Goal: Information Seeking & Learning: Learn about a topic

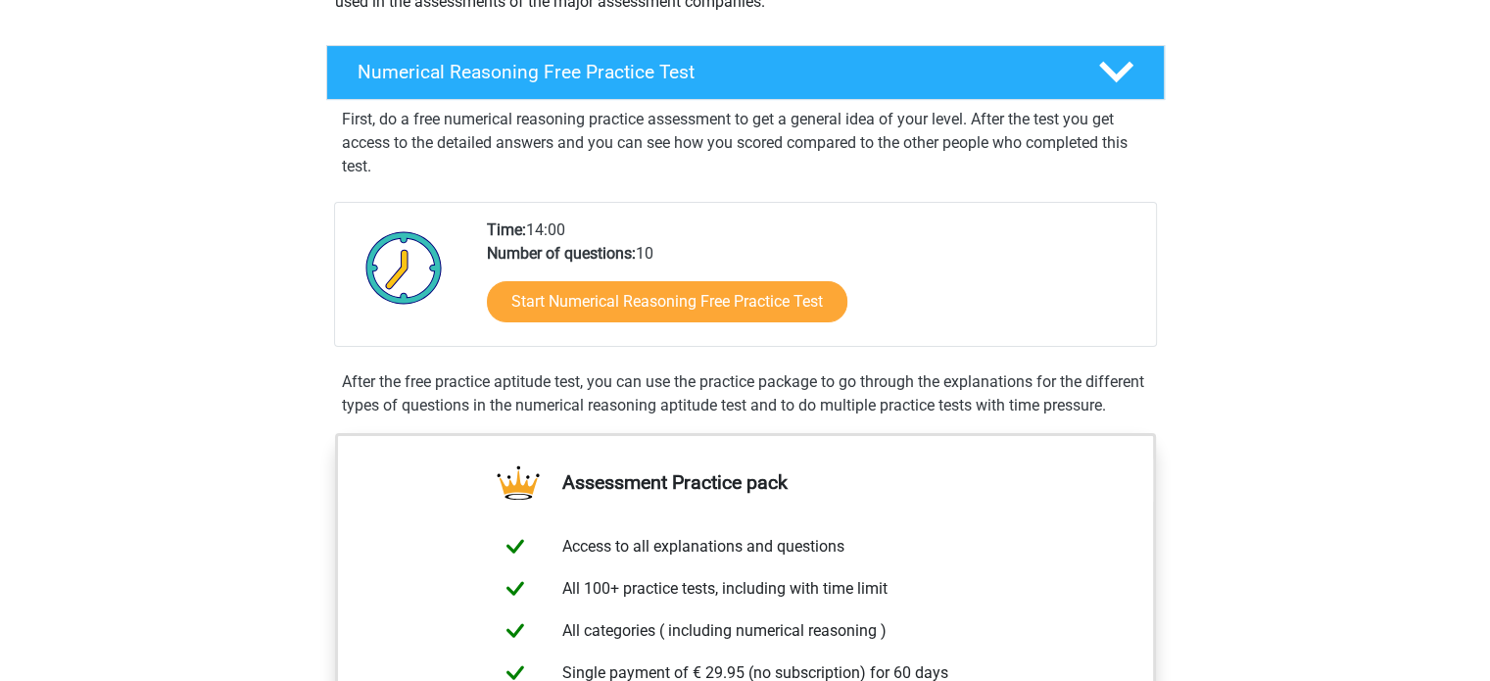
scroll to position [273, 0]
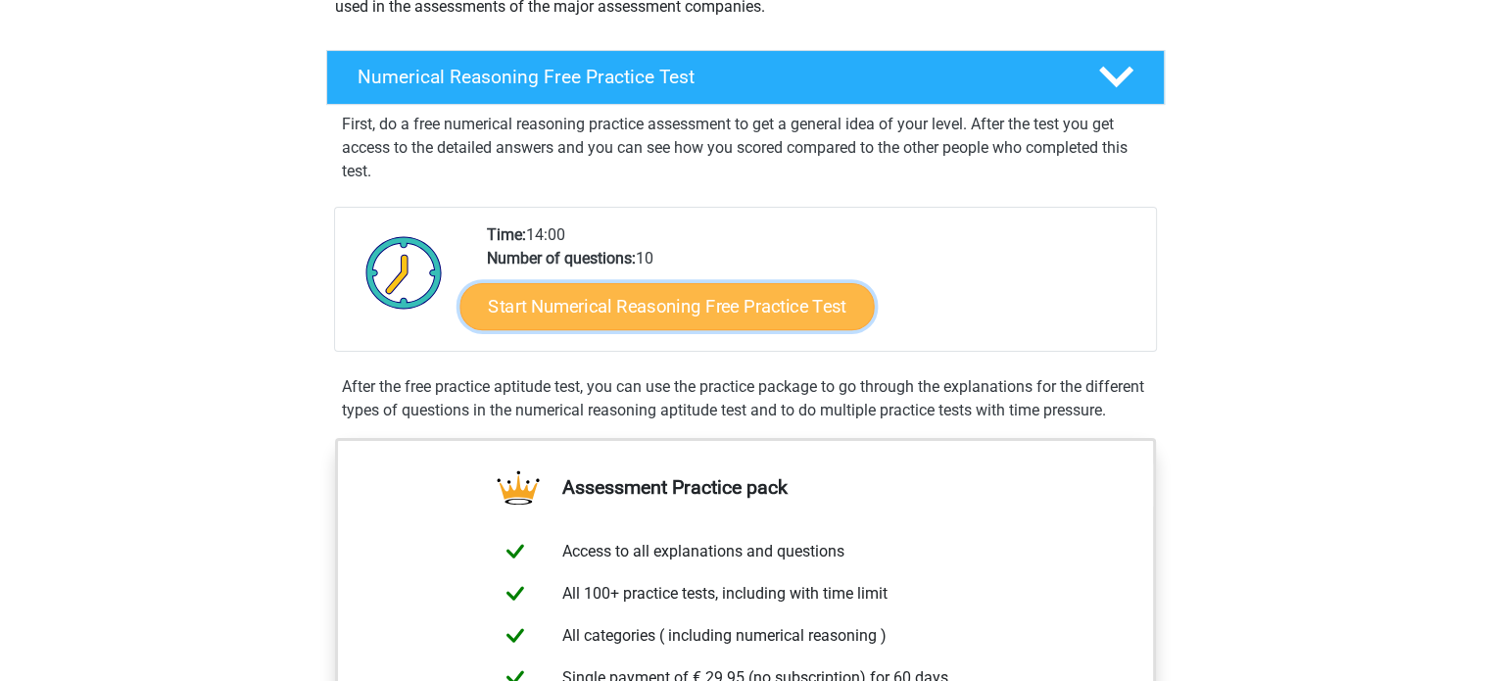
click at [611, 317] on link "Start Numerical Reasoning Free Practice Test" at bounding box center [666, 305] width 414 height 47
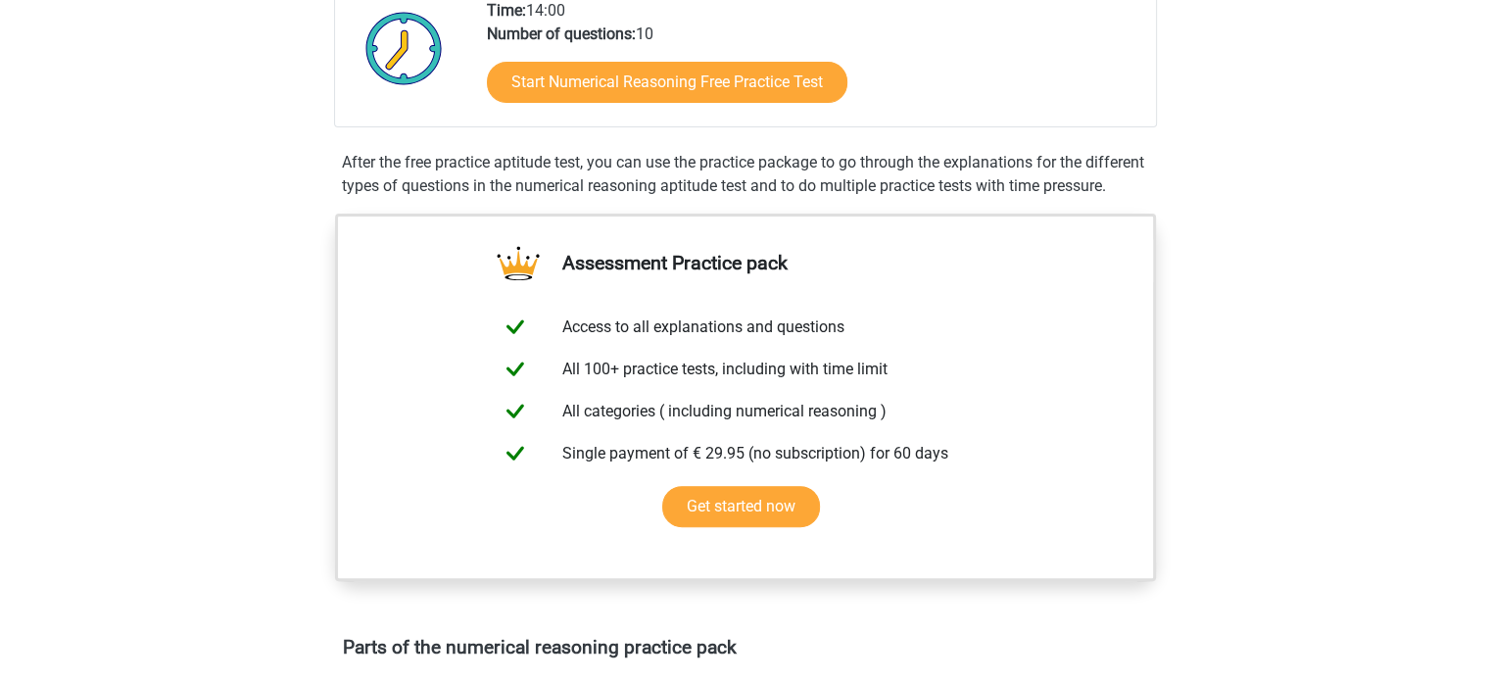
scroll to position [0, 0]
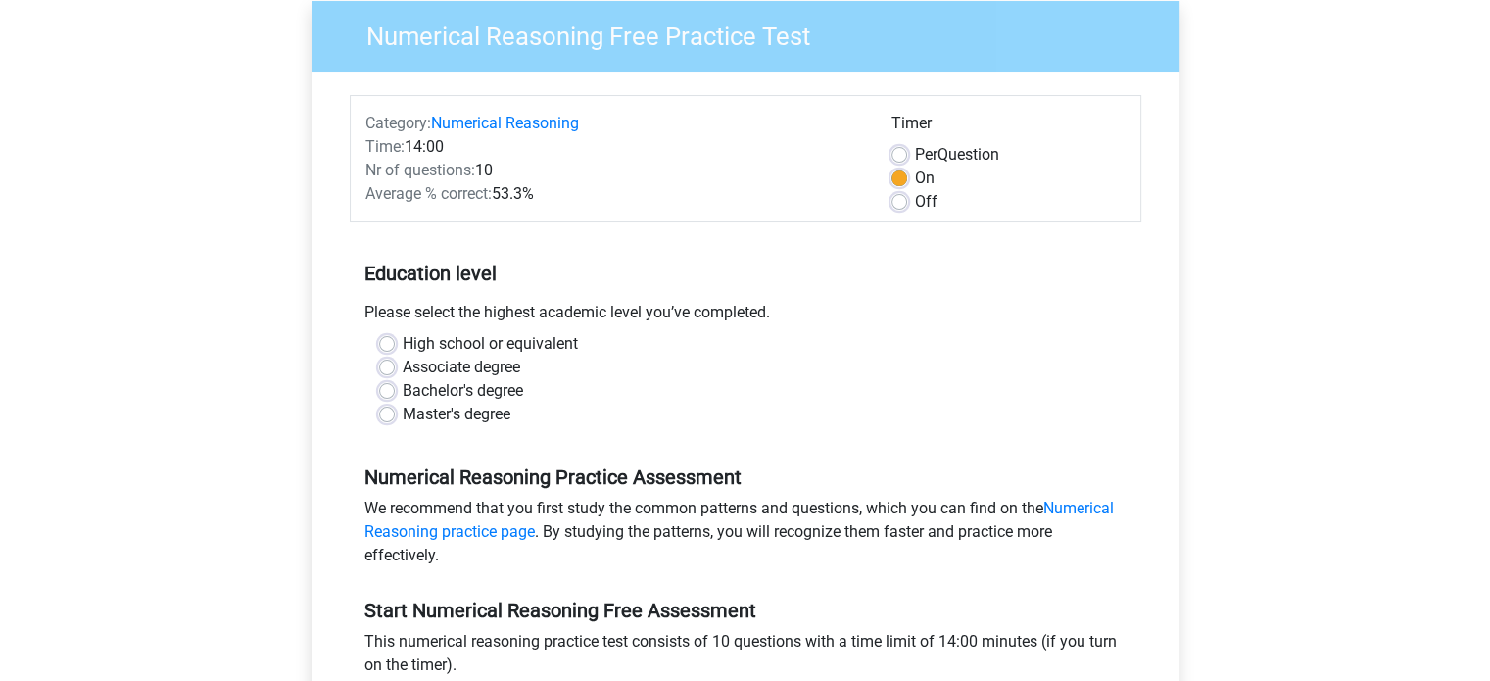
scroll to position [161, 0]
click at [403, 391] on label "Bachelor's degree" at bounding box center [463, 390] width 120 height 24
click at [384, 391] on input "Bachelor's degree" at bounding box center [387, 388] width 16 height 20
radio input "true"
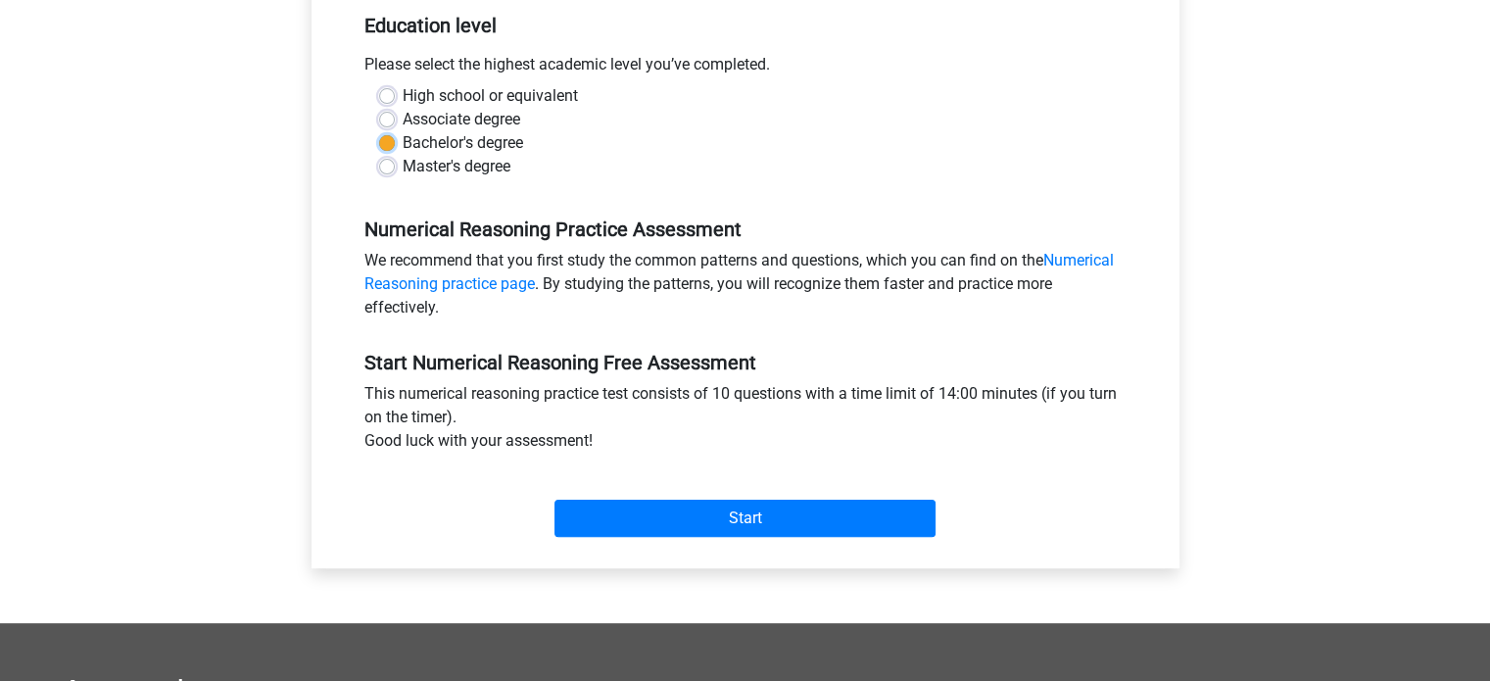
scroll to position [419, 0]
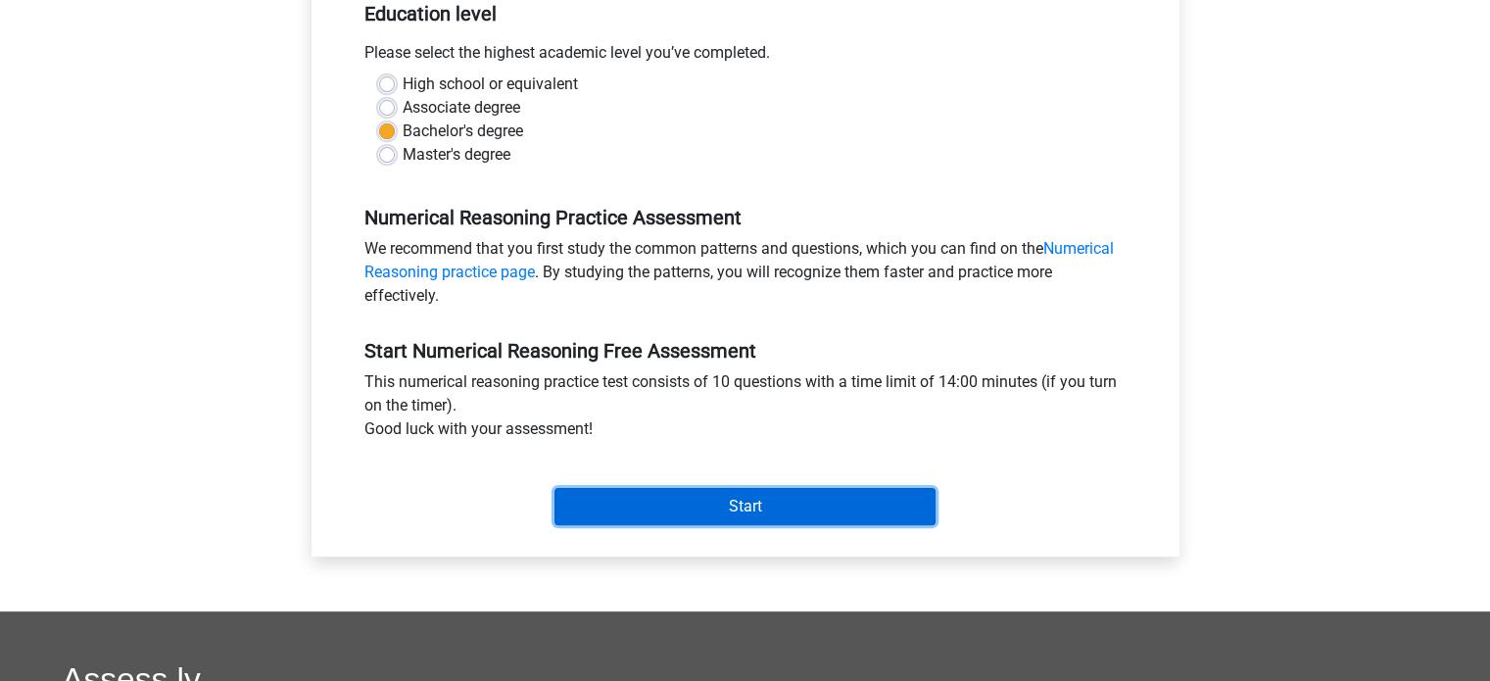
click at [709, 502] on input "Start" at bounding box center [744, 506] width 381 height 37
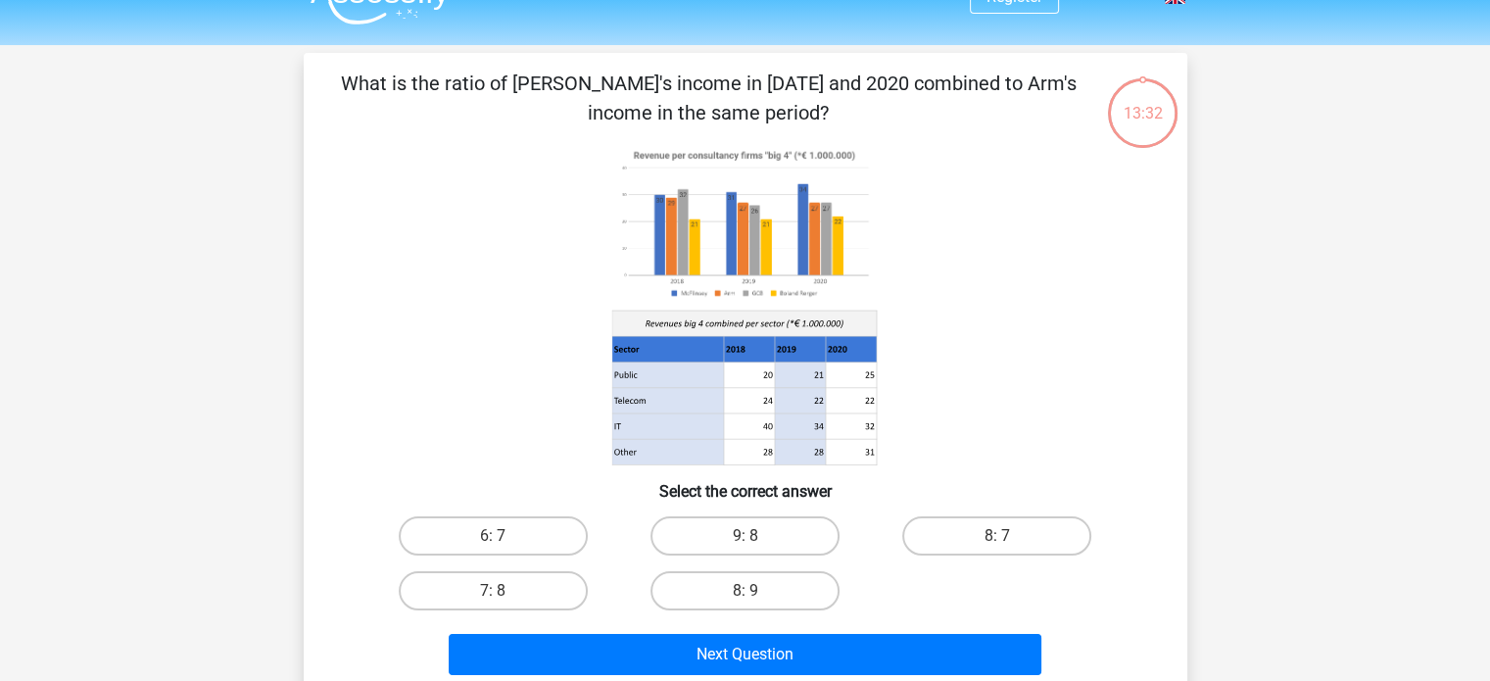
scroll to position [38, 0]
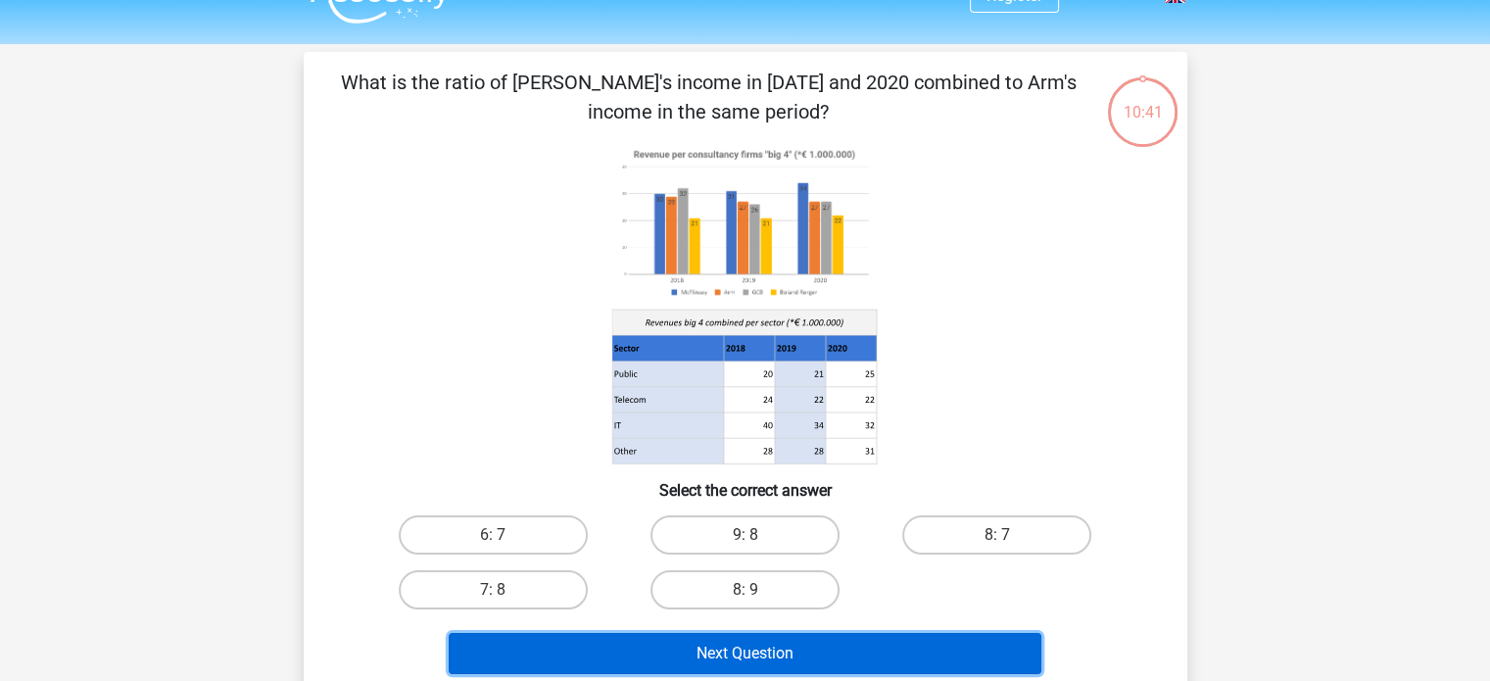
click at [741, 657] on button "Next Question" at bounding box center [745, 653] width 593 height 41
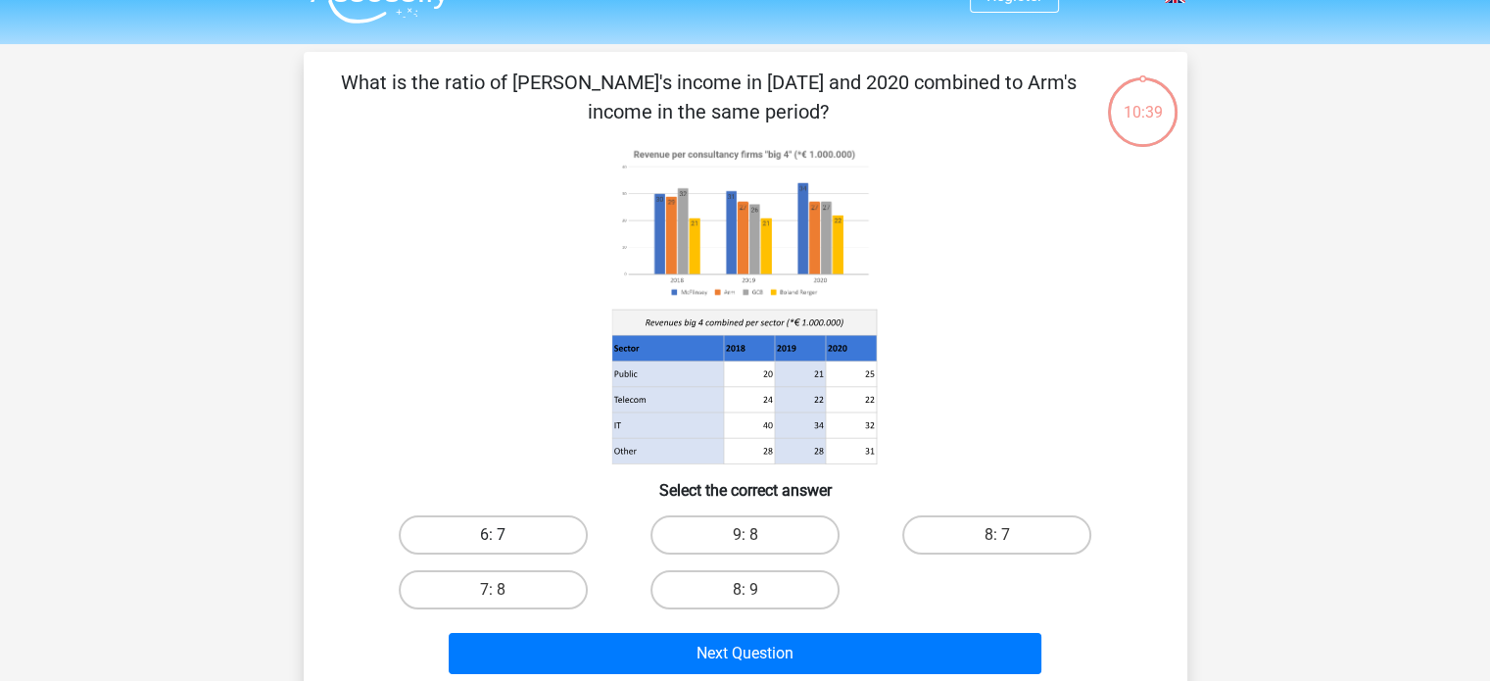
click at [551, 535] on label "6: 7" at bounding box center [493, 534] width 189 height 39
click at [505, 535] on input "6: 7" at bounding box center [499, 541] width 13 height 13
radio input "true"
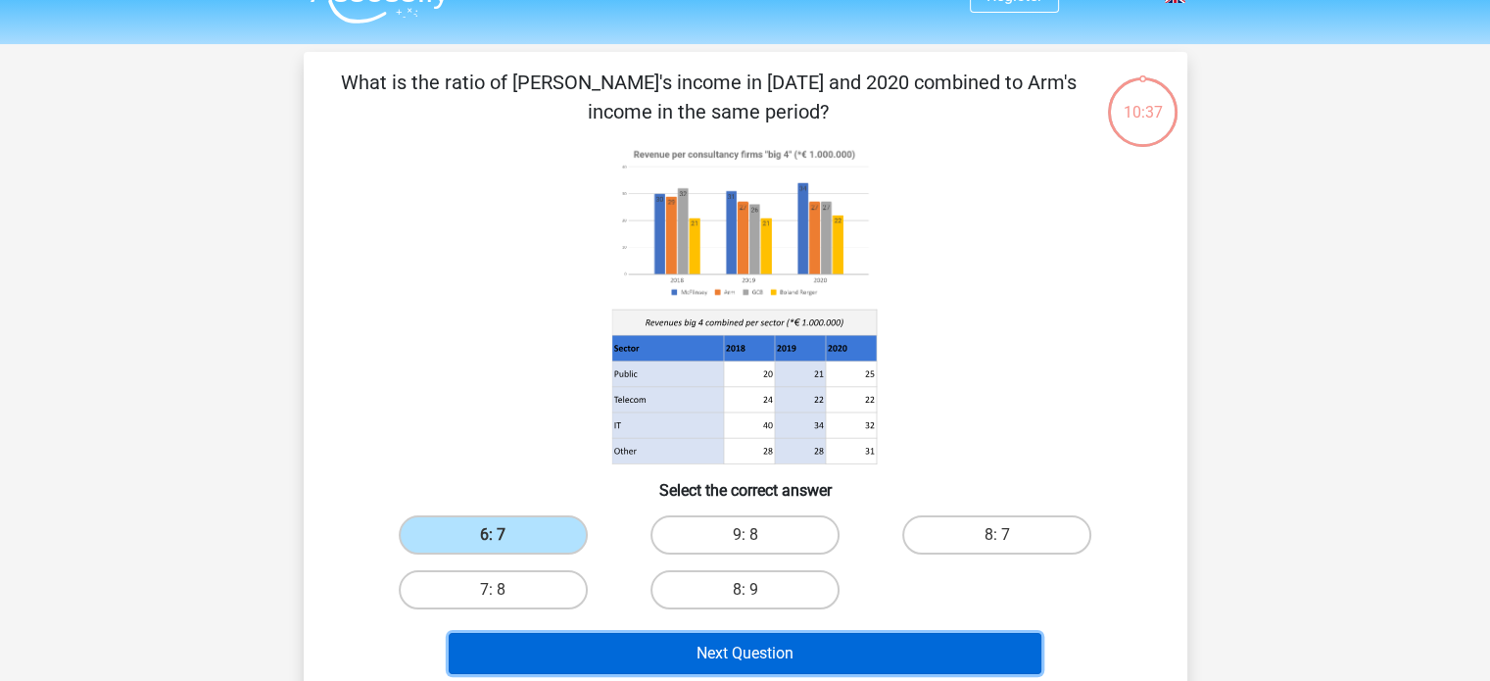
click at [682, 649] on button "Next Question" at bounding box center [745, 653] width 593 height 41
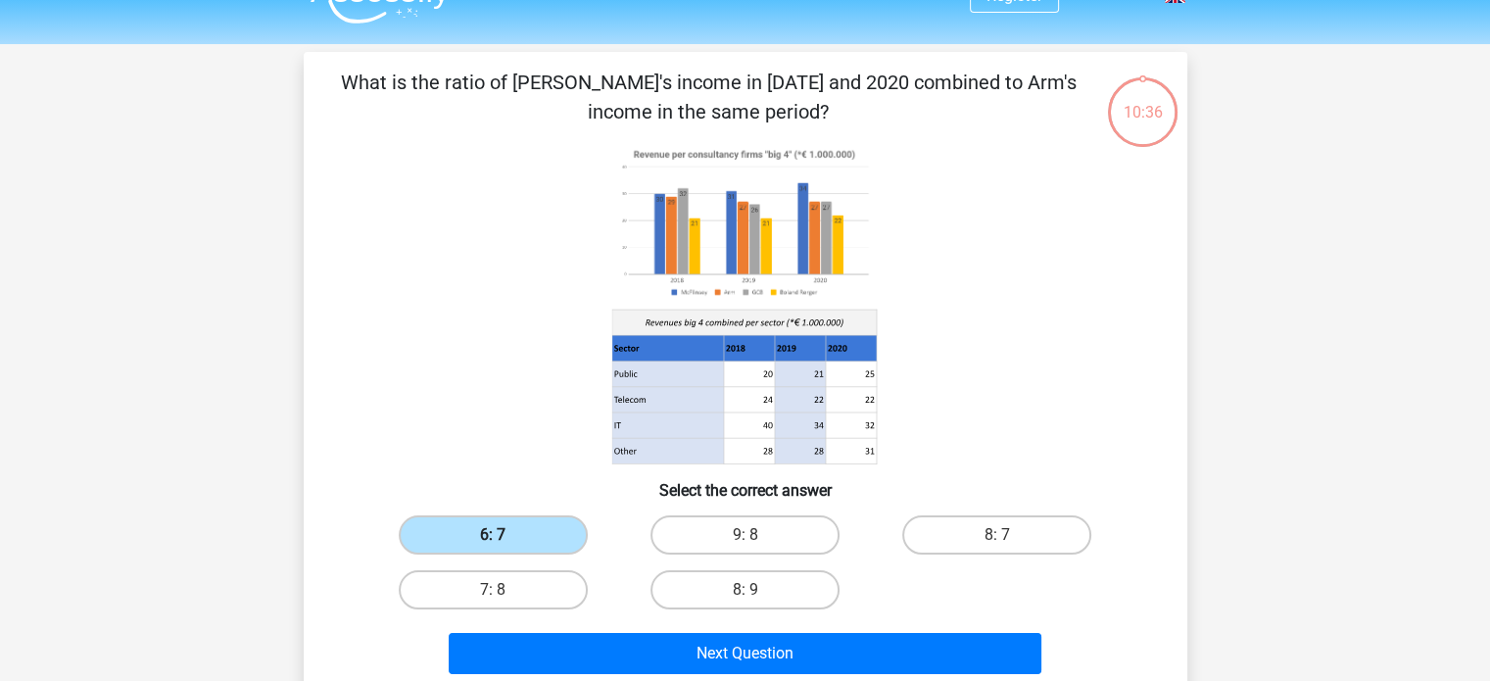
click at [502, 531] on label "6: 7" at bounding box center [493, 534] width 189 height 39
click at [502, 535] on input "6: 7" at bounding box center [499, 541] width 13 height 13
click at [502, 531] on label "6: 7" at bounding box center [493, 534] width 189 height 39
click at [502, 535] on input "6: 7" at bounding box center [499, 541] width 13 height 13
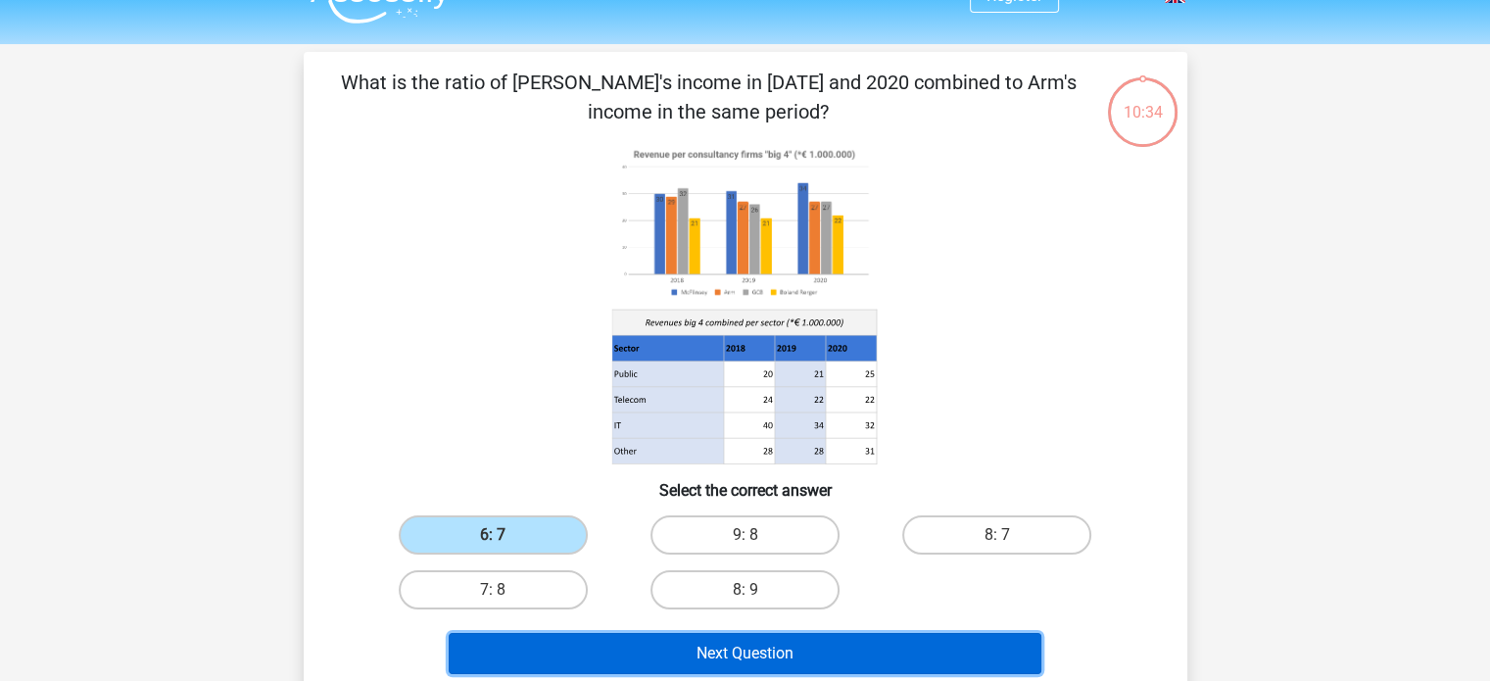
click at [768, 647] on button "Next Question" at bounding box center [745, 653] width 593 height 41
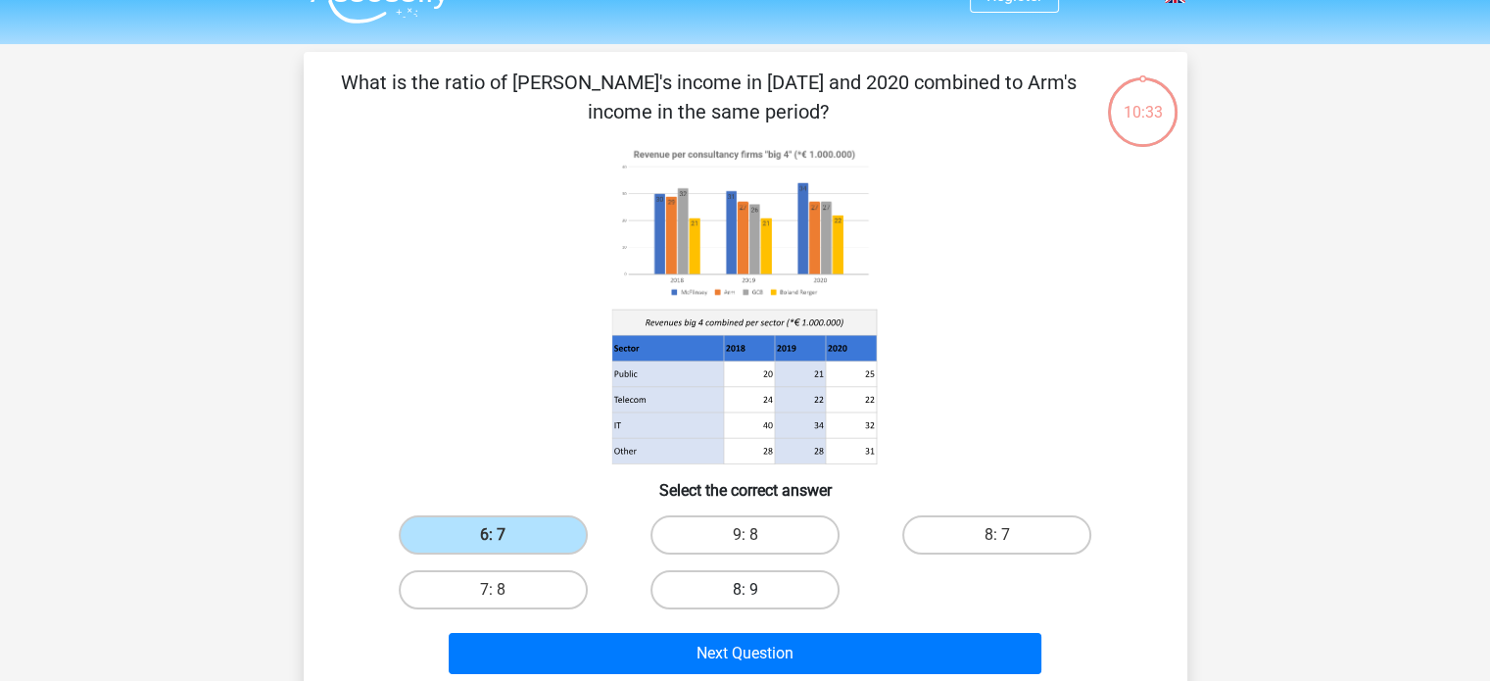
click at [721, 583] on label "8: 9" at bounding box center [744, 589] width 189 height 39
click at [745, 590] on input "8: 9" at bounding box center [751, 596] width 13 height 13
radio input "true"
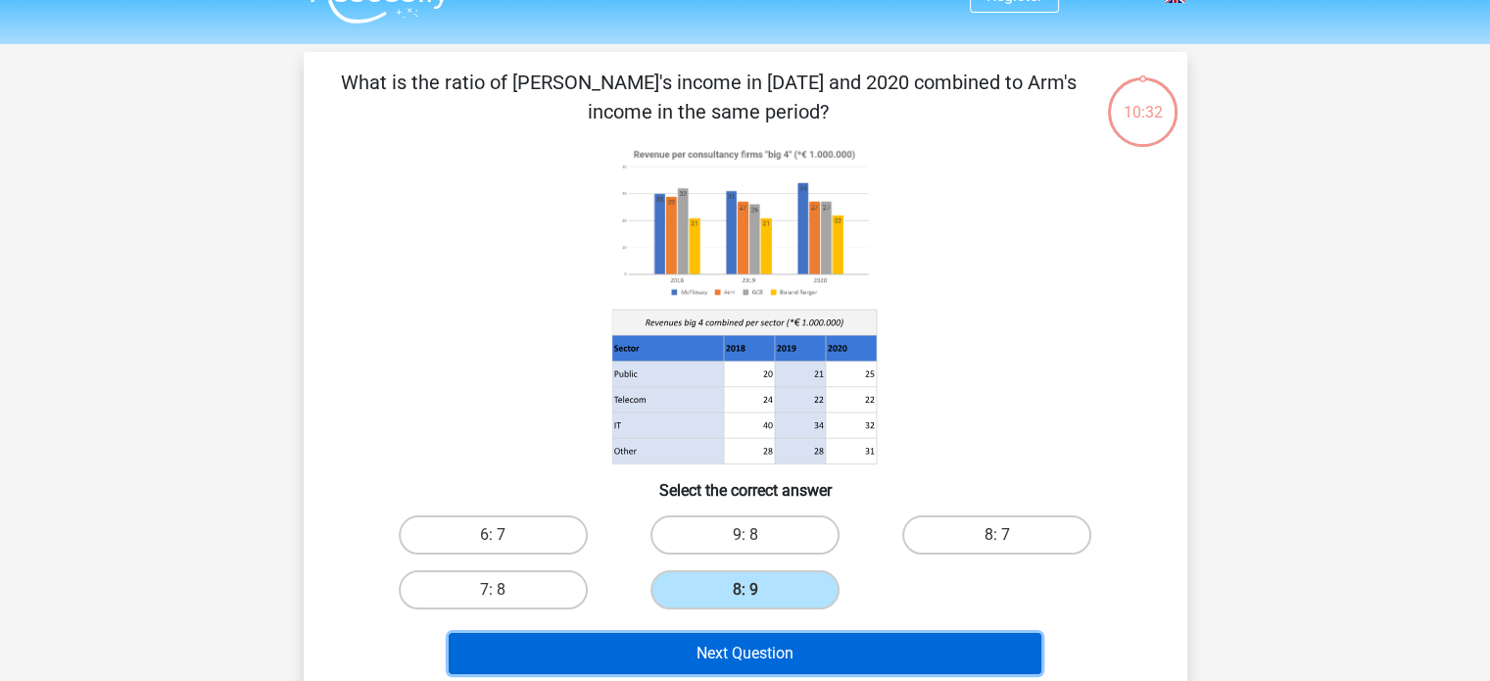
click at [723, 640] on button "Next Question" at bounding box center [745, 653] width 593 height 41
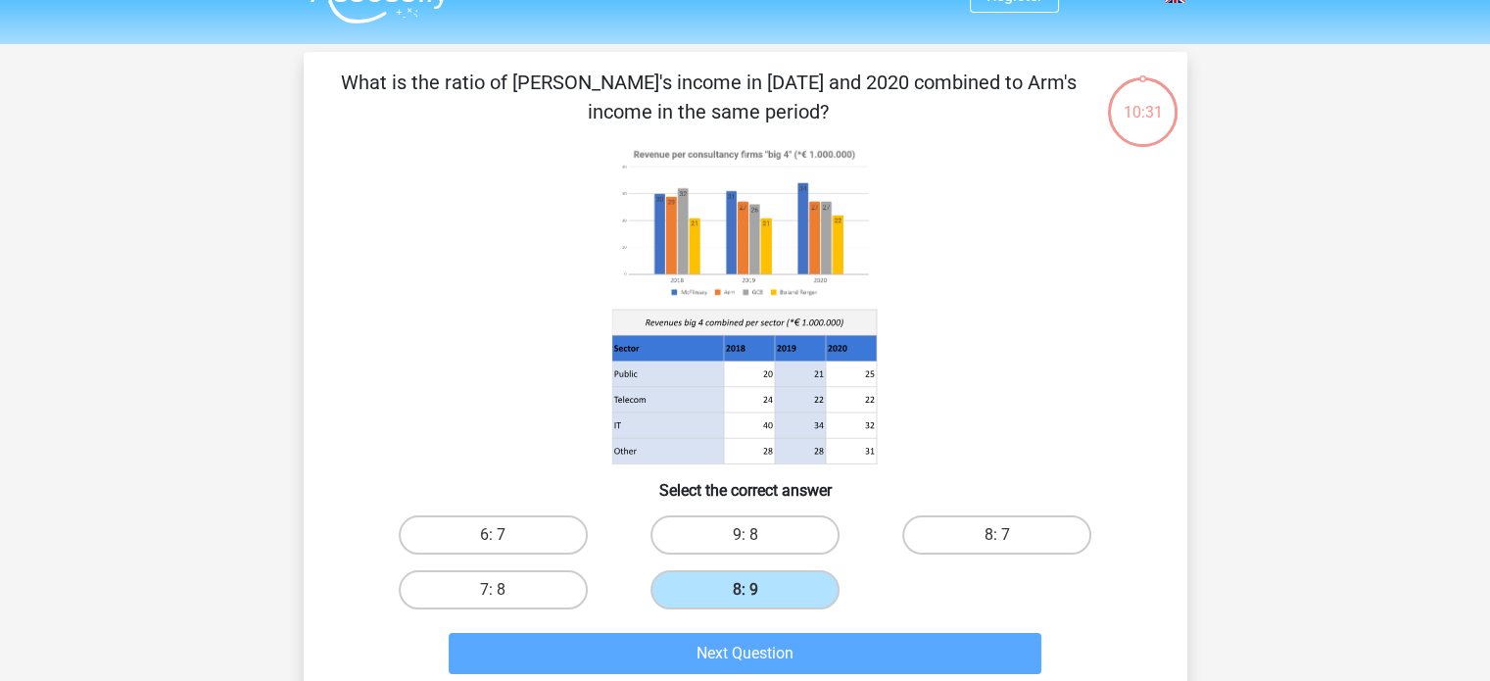
scroll to position [90, 0]
